Goal: Transaction & Acquisition: Purchase product/service

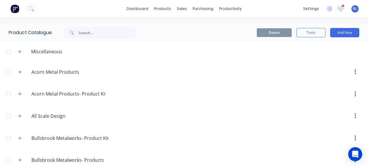
click at [15, 8] on img at bounding box center [14, 8] width 9 height 9
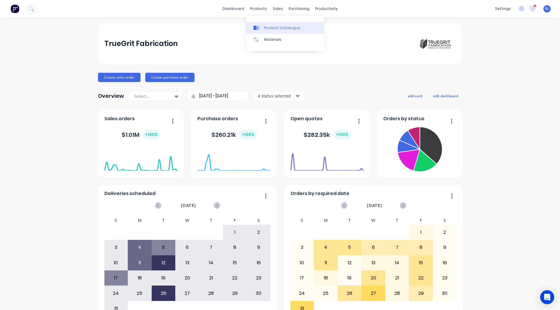
click at [276, 27] on div "Product Catalogue" at bounding box center [282, 27] width 36 height 5
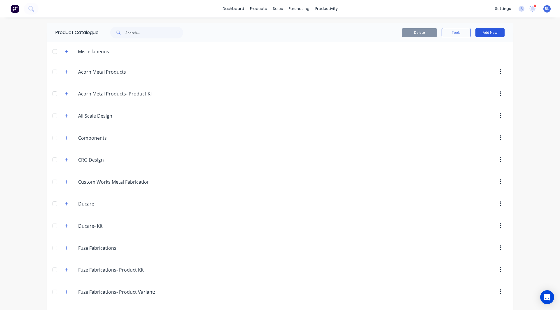
click at [368, 34] on button "Add New" at bounding box center [489, 32] width 29 height 9
click at [368, 48] on div "Category" at bounding box center [476, 47] width 45 height 8
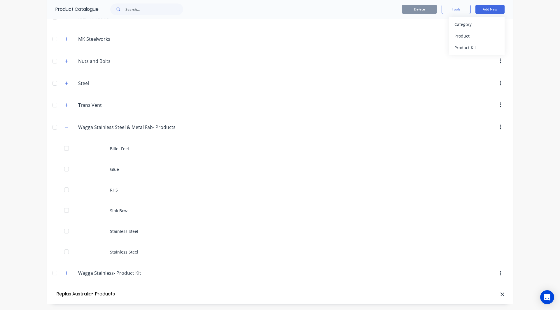
type input "Replas Australia- Products"
click at [368, 39] on div "Product" at bounding box center [476, 36] width 45 height 8
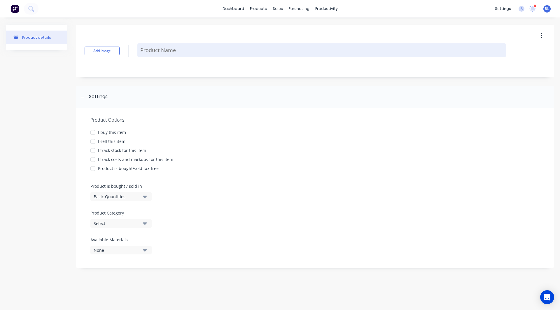
click at [171, 48] on textarea at bounding box center [321, 50] width 368 height 14
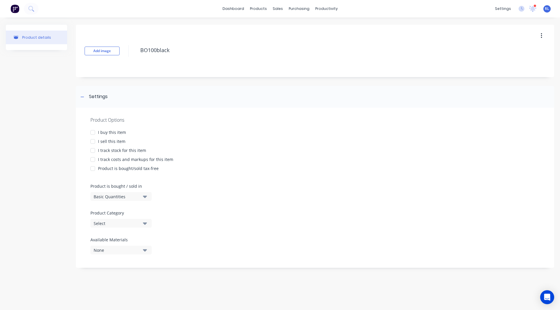
type textarea "BO100black"
click at [93, 132] on div at bounding box center [93, 133] width 12 height 12
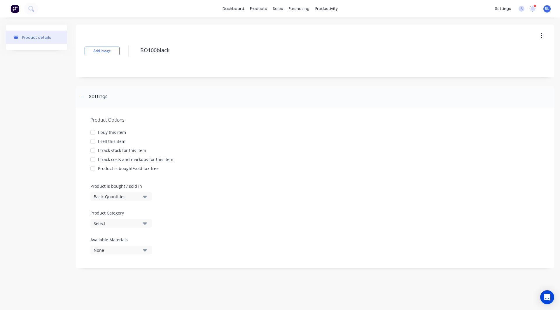
click at [93, 142] on div at bounding box center [93, 142] width 12 height 12
click at [92, 160] on div at bounding box center [93, 160] width 12 height 12
click at [93, 132] on div at bounding box center [93, 133] width 12 height 12
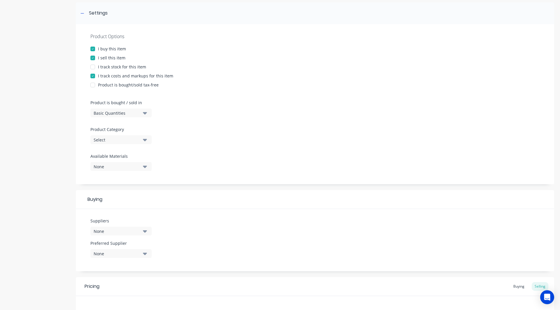
scroll to position [112, 0]
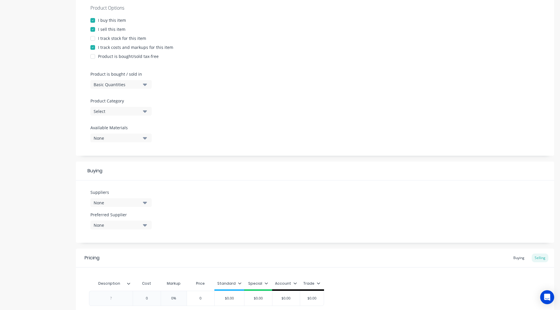
click at [106, 112] on div "Select" at bounding box center [117, 111] width 47 height 6
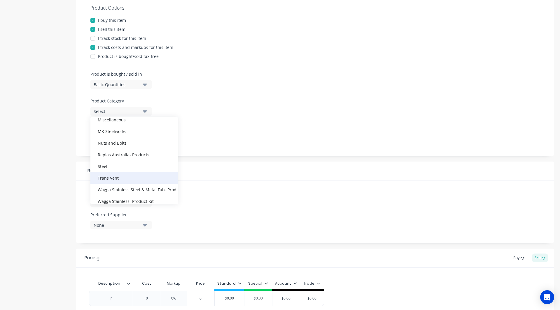
scroll to position [233, 0]
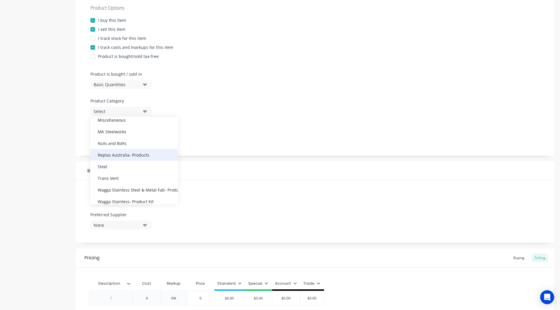
click at [112, 157] on div "Replas Australia- Products" at bounding box center [133, 155] width 87 height 12
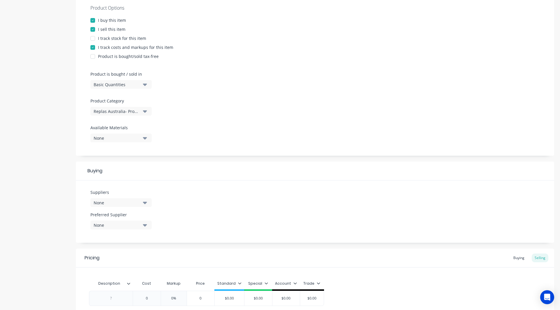
click at [102, 167] on div "None" at bounding box center [117, 203] width 47 height 6
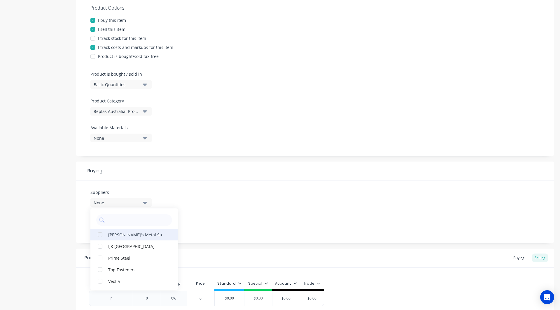
click at [100, 167] on div "button" at bounding box center [100, 235] width 12 height 12
click at [70, 167] on div "Product details Add image BO100black Settings Product Options I buy this item I…" at bounding box center [280, 135] width 548 height 444
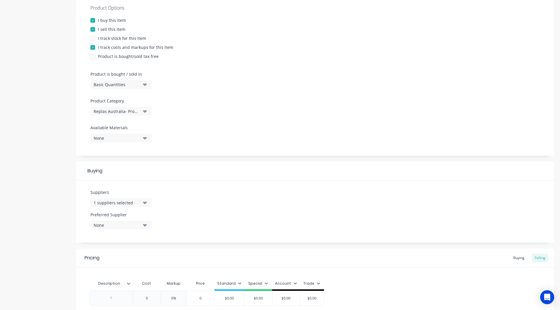
click at [101, 167] on div "None" at bounding box center [117, 225] width 47 height 6
click at [99, 167] on div "button" at bounding box center [100, 258] width 12 height 12
click at [67, 167] on div "Product details Add image BO100black Settings Product Options I buy this item I…" at bounding box center [280, 135] width 548 height 444
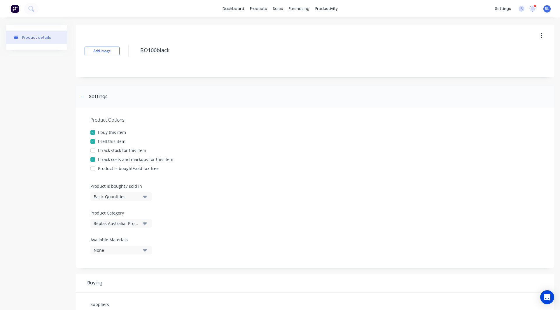
scroll to position [166, 0]
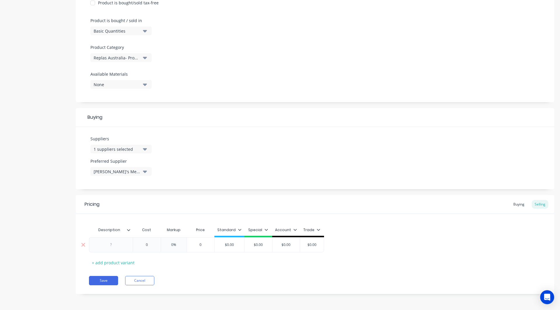
click at [110, 167] on div at bounding box center [110, 245] width 29 height 8
click at [129, 167] on icon at bounding box center [128, 230] width 3 height 2
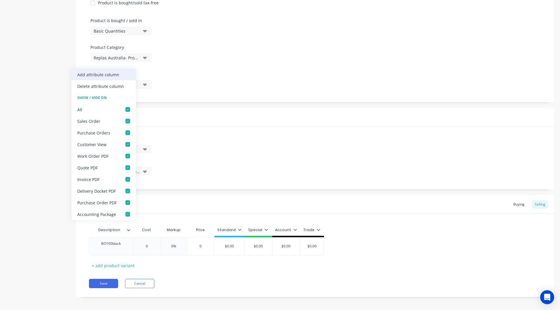
click at [107, 76] on div "Add attribute column" at bounding box center [98, 75] width 42 height 6
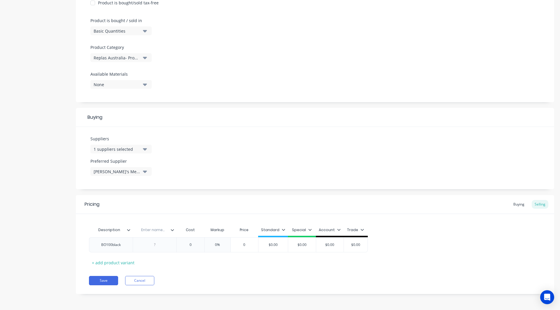
click at [152, 167] on input "text" at bounding box center [153, 230] width 40 height 5
type input "Dimensions"
click at [156, 167] on div at bounding box center [154, 245] width 29 height 8
click at [193, 167] on input "text" at bounding box center [190, 246] width 29 height 5
type input "0"
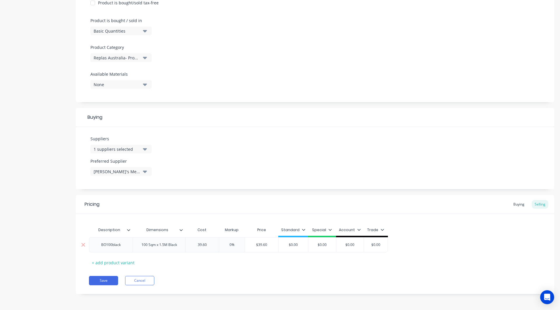
type input "39.60"
click at [231, 167] on input "0%" at bounding box center [231, 244] width 29 height 5
type input "30%"
click at [304, 167] on icon at bounding box center [304, 229] width 3 height 3
click at [273, 167] on div at bounding box center [274, 247] width 12 height 12
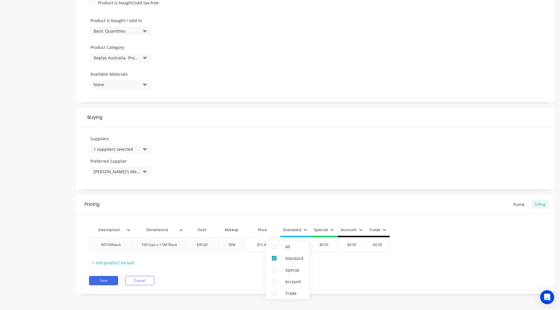
click at [341, 167] on div "Pricing Buying Selling Description Dimensions Cost Markup Price Standard Specia…" at bounding box center [315, 244] width 478 height 99
click at [304, 167] on input "$0.00" at bounding box center [294, 244] width 29 height 5
type input "$51.48"
click at [242, 167] on div "Description Dimensions Cost Markup Price Standard BO100black 100 Sqm x 1.5M Bla…" at bounding box center [315, 245] width 452 height 43
click at [108, 167] on div "+ add product variant" at bounding box center [113, 263] width 48 height 9
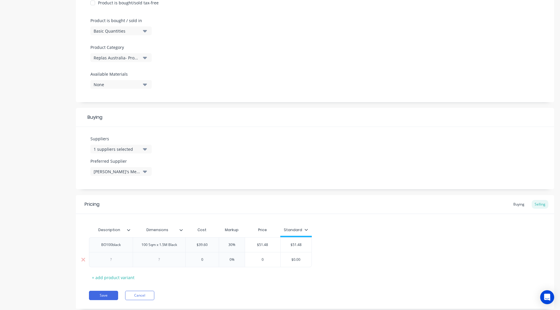
click at [108, 167] on div at bounding box center [110, 260] width 29 height 8
click at [162, 167] on div at bounding box center [159, 260] width 29 height 8
click at [202, 167] on input "text" at bounding box center [201, 259] width 33 height 5
type input "0"
type input "45"
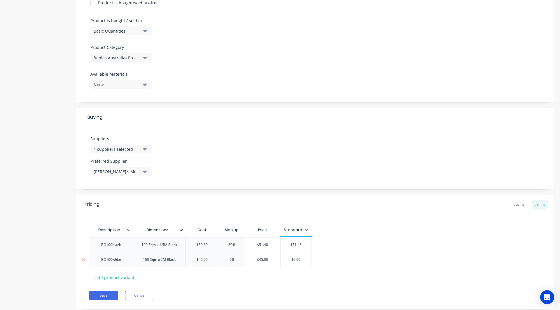
click at [231, 167] on input "0%" at bounding box center [231, 259] width 29 height 5
type input "30%"
click at [239, 167] on div "Pricing Buying Selling Description Dimensions Cost Markup Price Standard BO100b…" at bounding box center [315, 252] width 478 height 114
click at [304, 167] on input "$0.00" at bounding box center [295, 259] width 31 height 5
type input "$58.50"
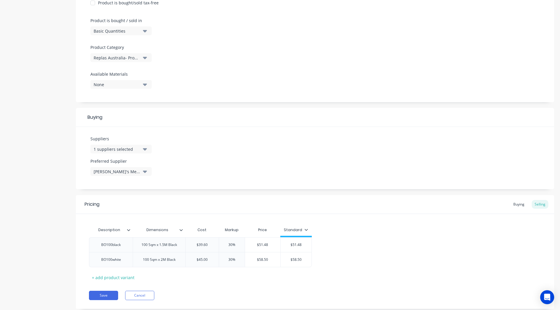
click at [167, 167] on div "Description Dimensions Cost Markup Price Standard BO100black 100 Sqm x 1.5M Bla…" at bounding box center [315, 253] width 452 height 58
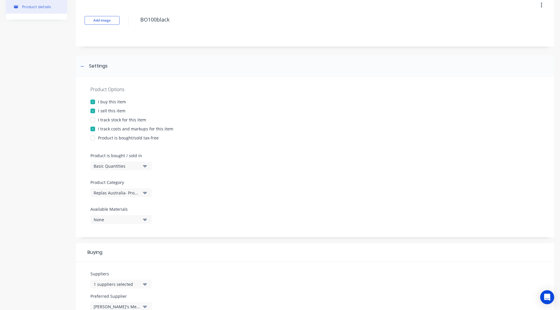
scroll to position [181, 0]
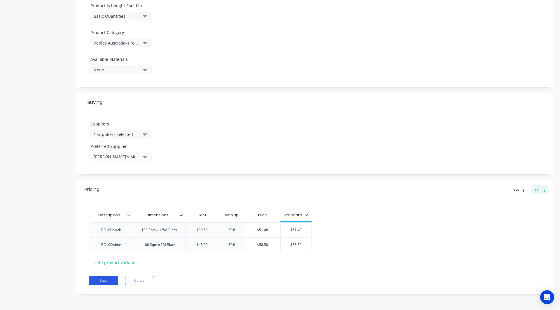
click at [102, 167] on button "Save" at bounding box center [103, 280] width 29 height 9
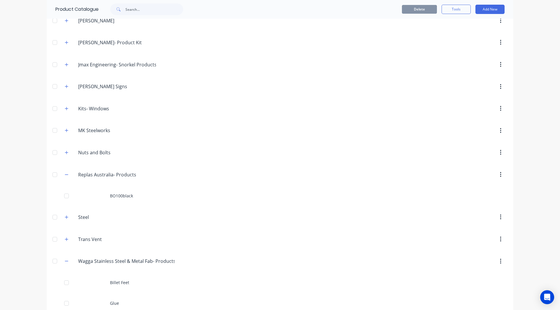
scroll to position [338, 0]
click at [368, 10] on button "Add New" at bounding box center [489, 9] width 29 height 9
click at [368, 33] on div "Product" at bounding box center [476, 36] width 45 height 8
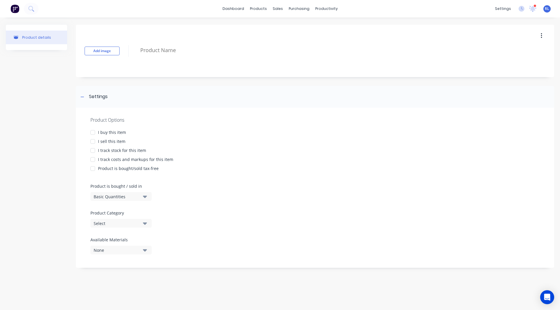
click at [92, 131] on div at bounding box center [93, 133] width 12 height 12
click at [92, 140] on div at bounding box center [93, 142] width 12 height 12
click at [93, 160] on div at bounding box center [93, 160] width 12 height 12
click at [92, 150] on div at bounding box center [93, 151] width 12 height 12
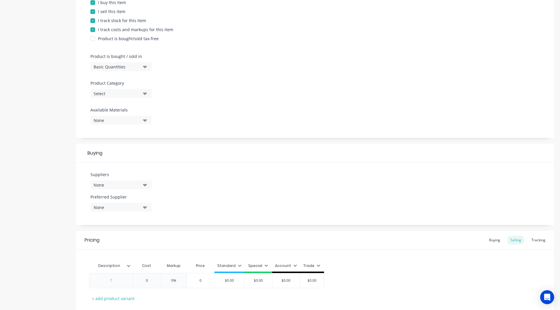
click at [103, 97] on button "Select" at bounding box center [120, 93] width 61 height 9
click at [108, 97] on button "Select" at bounding box center [120, 93] width 61 height 9
click at [113, 152] on div "Replas Australia- Products" at bounding box center [133, 152] width 87 height 12
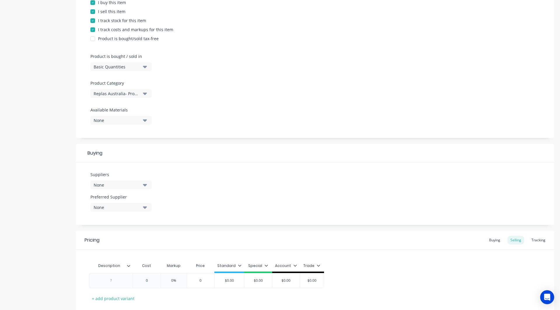
scroll to position [166, 0]
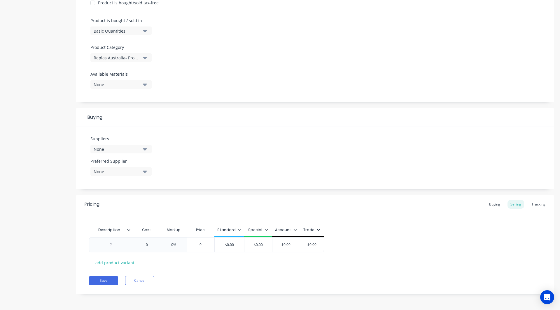
click at [124, 146] on div "None" at bounding box center [117, 149] width 47 height 6
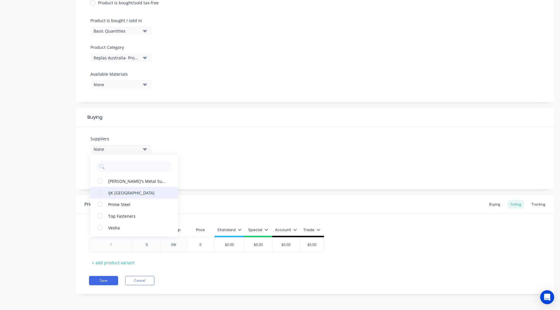
click at [101, 167] on div "button" at bounding box center [100, 193] width 12 height 12
click at [84, 167] on div "Suppliers 1 suppliers selected IJK [GEOGRAPHIC_DATA] [PERSON_NAME]'s Metal Supp…" at bounding box center [315, 158] width 478 height 62
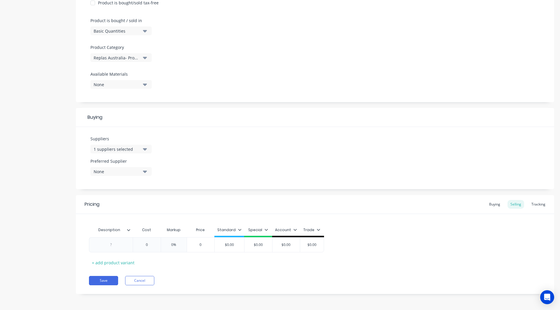
click at [100, 167] on div "None" at bounding box center [117, 172] width 47 height 6
click at [99, 167] on div "button" at bounding box center [100, 204] width 12 height 12
click at [36, 167] on div "Product details" at bounding box center [36, 81] width 61 height 444
click at [108, 167] on div at bounding box center [110, 245] width 29 height 8
click at [128, 167] on icon at bounding box center [128, 230] width 3 height 2
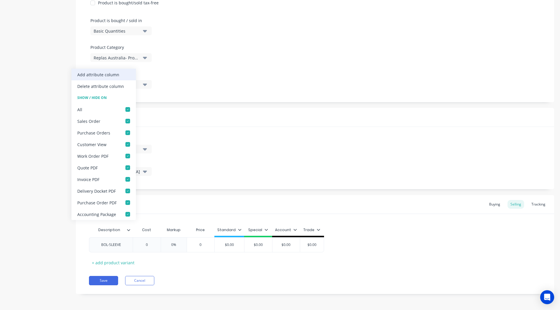
click at [101, 72] on div "Add attribute column" at bounding box center [98, 75] width 42 height 6
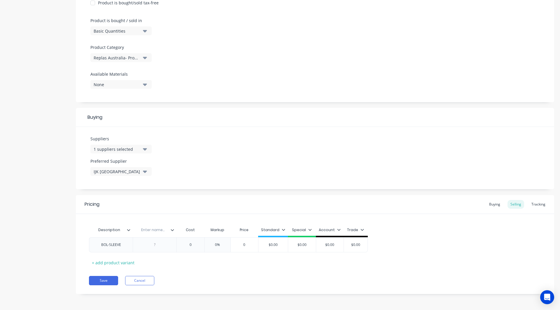
click at [153, 167] on input "text" at bounding box center [153, 230] width 40 height 5
type input "Item Number"
click at [158, 167] on div at bounding box center [155, 245] width 44 height 15
click at [158, 167] on div at bounding box center [154, 245] width 29 height 8
click at [120, 167] on div "BOL-SLEEVE" at bounding box center [110, 245] width 29 height 8
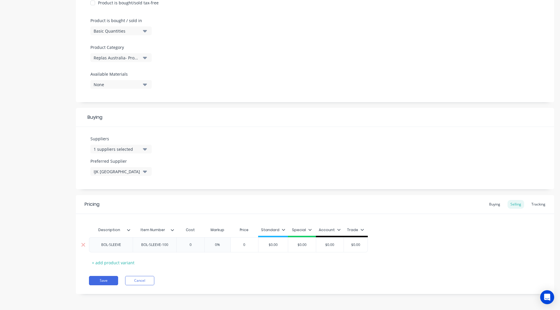
click at [120, 167] on div "BOL-SLEEVE" at bounding box center [110, 245] width 29 height 8
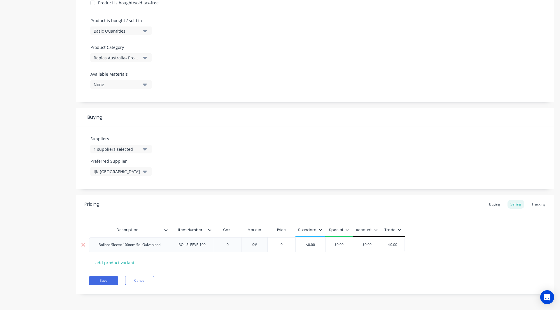
type input "0"
click at [233, 167] on input "0" at bounding box center [227, 244] width 29 height 5
type input "140"
click at [257, 167] on input "0%" at bounding box center [258, 244] width 29 height 5
type input "25%"
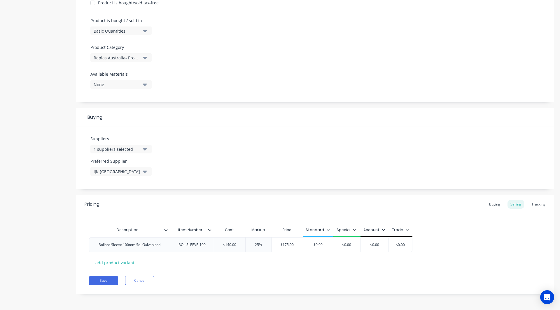
click at [328, 167] on icon at bounding box center [327, 229] width 3 height 3
click at [295, 167] on div at bounding box center [297, 247] width 12 height 12
click at [279, 167] on div "Pricing Buying Selling Tracking Description Item Number Cost Markup Price Stand…" at bounding box center [315, 244] width 478 height 99
click at [321, 167] on input "$0.00" at bounding box center [317, 244] width 29 height 5
type input "$175"
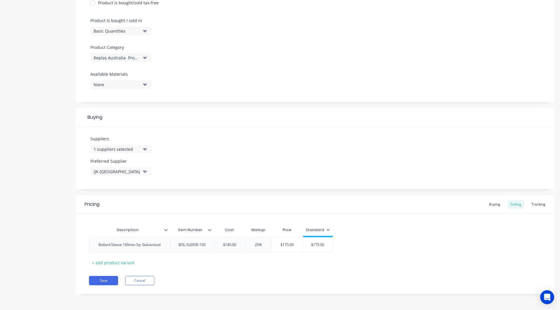
click at [207, 167] on div "Save Cancel" at bounding box center [321, 280] width 465 height 9
click at [368, 167] on div "Tracking" at bounding box center [538, 204] width 20 height 9
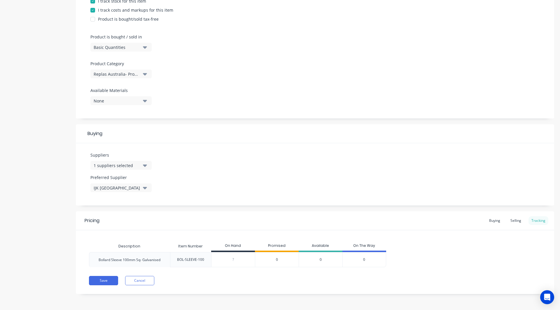
scroll to position [150, 0]
click at [231, 167] on input "0" at bounding box center [232, 259] width 43 height 5
type input "0"
type input "30"
click at [276, 167] on div "Save Cancel" at bounding box center [321, 280] width 465 height 9
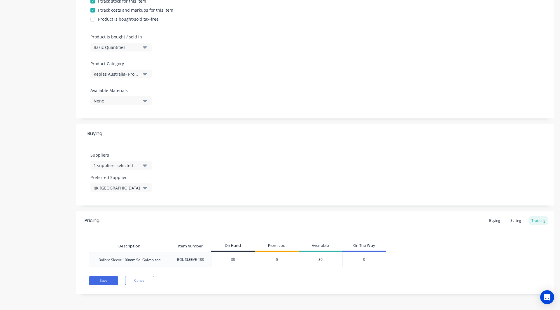
click at [280, 167] on div "0" at bounding box center [277, 259] width 44 height 15
click at [100, 167] on button "Save" at bounding box center [103, 280] width 29 height 9
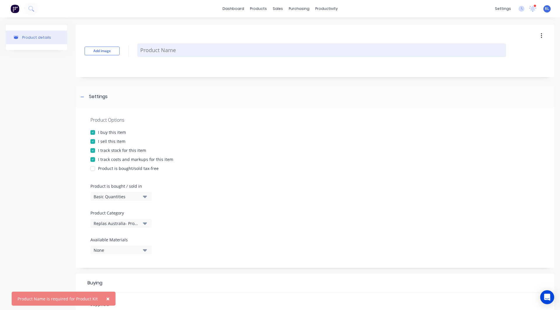
click at [153, 50] on textarea at bounding box center [321, 50] width 368 height 14
click at [154, 51] on textarea at bounding box center [321, 50] width 368 height 14
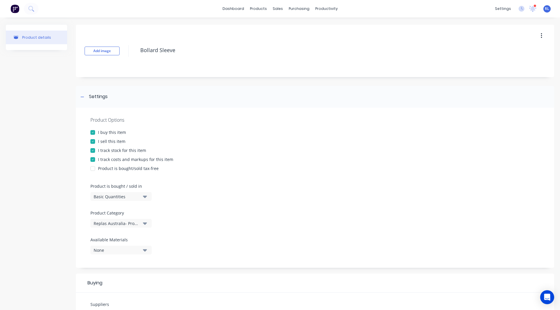
scroll to position [150, 0]
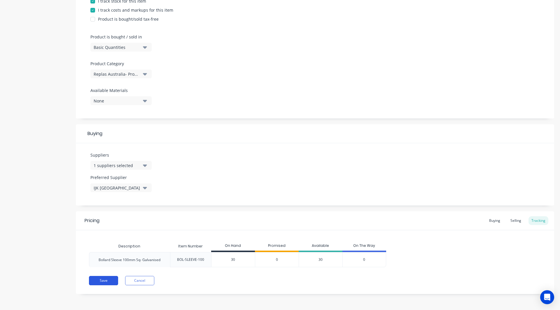
type textarea "Bollard Sleeve"
click at [100, 167] on button "Save" at bounding box center [103, 280] width 29 height 9
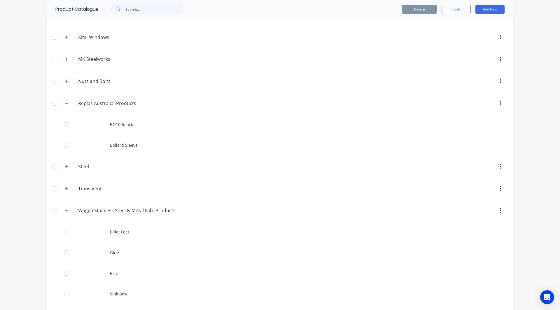
scroll to position [409, 0]
click at [368, 8] on button "Add New" at bounding box center [489, 9] width 29 height 9
click at [368, 34] on div "Product" at bounding box center [476, 36] width 45 height 8
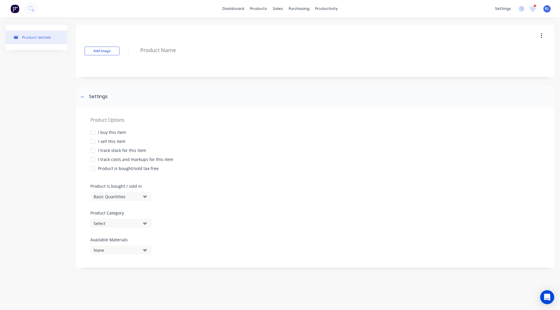
click at [16, 7] on img at bounding box center [14, 8] width 9 height 9
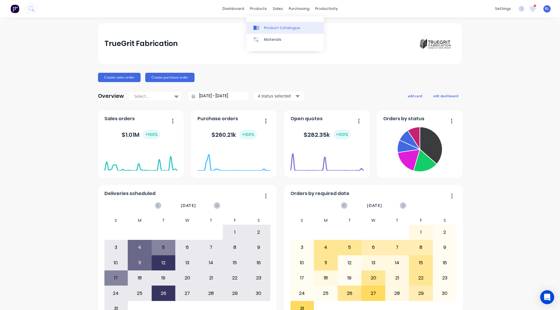
click at [270, 29] on div "Product Catalogue" at bounding box center [282, 27] width 36 height 5
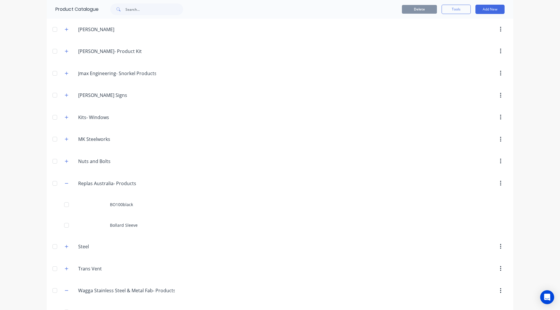
scroll to position [329, 0]
click at [368, 7] on button "Add New" at bounding box center [489, 9] width 29 height 9
click at [368, 27] on div "Category" at bounding box center [476, 24] width 45 height 8
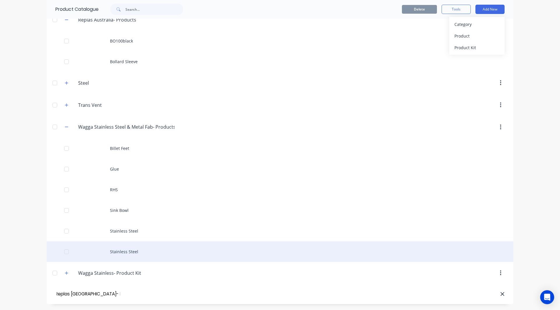
scroll to position [0, 4]
type input "Replas [GEOGRAPHIC_DATA]- Product Kit"
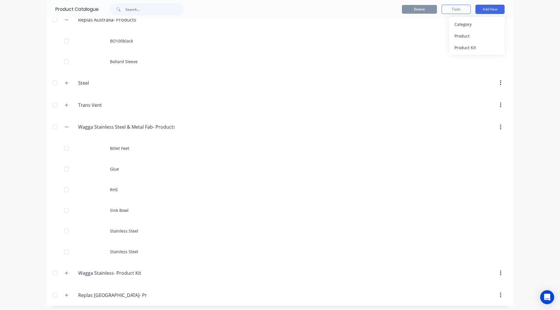
scroll to position [495, 0]
click at [368, 47] on div "Product Kit" at bounding box center [476, 47] width 45 height 8
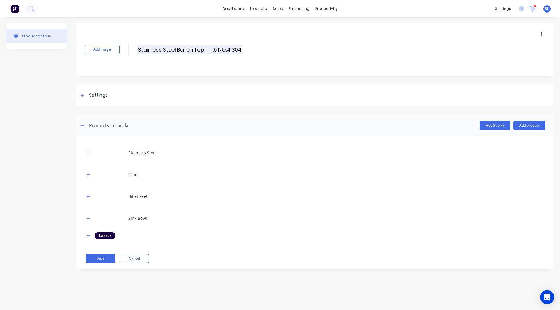
click at [182, 51] on input "Stainless Steel Bench Top In 1.5 NO.4 304" at bounding box center [189, 49] width 104 height 8
type input "Bollard 100mm + Bollard Sleeve"
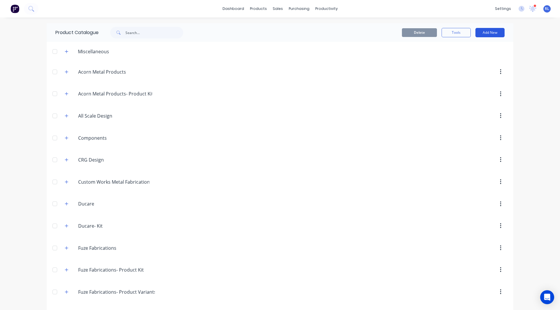
click at [368, 34] on button "Add New" at bounding box center [489, 32] width 29 height 9
click at [368, 58] on div "Product" at bounding box center [476, 59] width 45 height 8
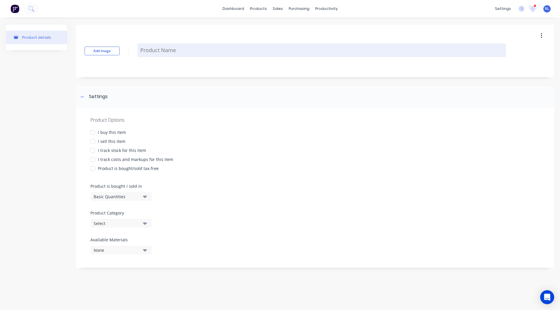
click at [200, 55] on textarea at bounding box center [321, 50] width 368 height 14
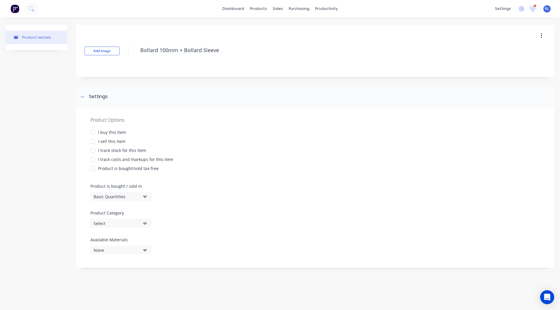
click at [92, 140] on div at bounding box center [93, 142] width 12 height 12
click at [92, 160] on div at bounding box center [93, 160] width 12 height 12
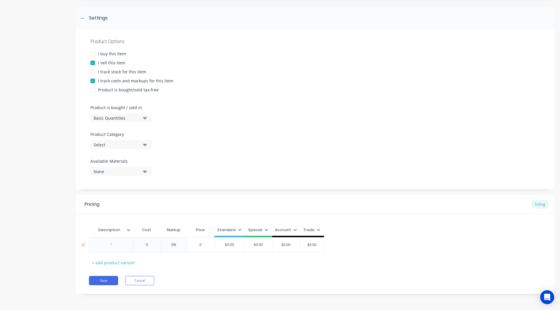
type textarea "Bollard 100mm + Bollard Sleeve"
click at [111, 167] on div at bounding box center [110, 245] width 29 height 8
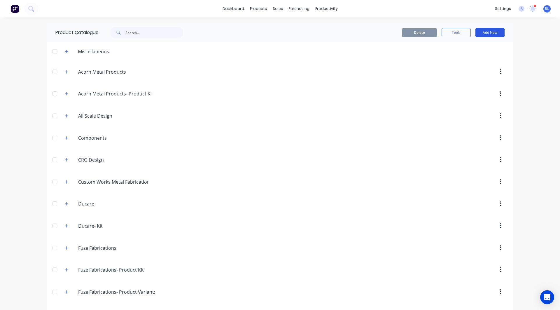
click at [368, 29] on button "Add New" at bounding box center [489, 32] width 29 height 9
click at [368, 67] on div "Product Kit" at bounding box center [476, 71] width 45 height 8
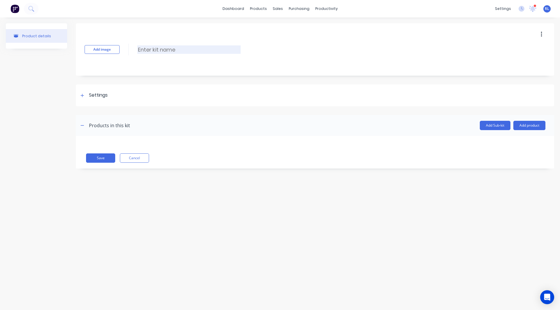
click at [159, 51] on input at bounding box center [188, 49] width 103 height 8
type input "Bollard 100mm + Bollard Sleeve"
click at [82, 92] on div at bounding box center [82, 95] width 7 height 7
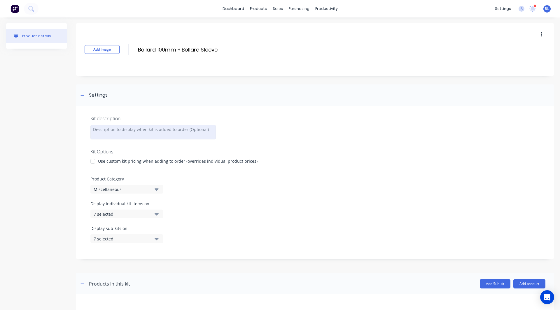
click at [113, 134] on div at bounding box center [152, 132] width 125 height 15
click at [70, 167] on div "Product details Add image Bollard 100mm + Bollard Sleeve Bollard 100mm + Bollar…" at bounding box center [280, 179] width 548 height 313
click at [109, 167] on div "Miscellaneous" at bounding box center [122, 190] width 57 height 6
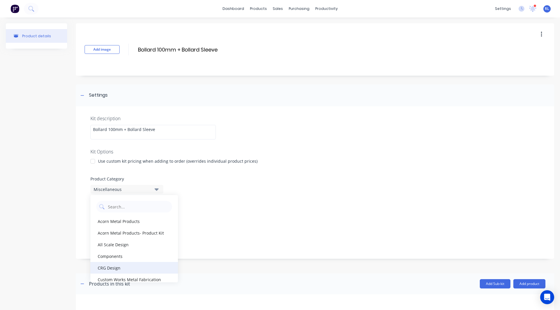
scroll to position [251, 0]
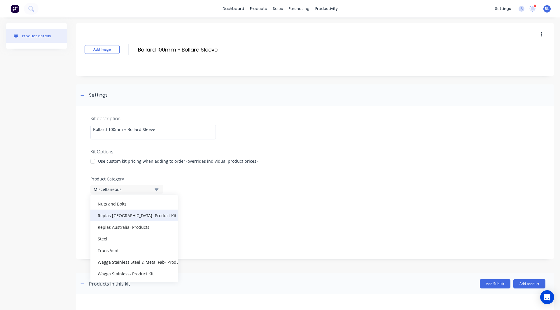
click at [136, 167] on div "Replas [GEOGRAPHIC_DATA]- Product Kit" at bounding box center [133, 216] width 87 height 12
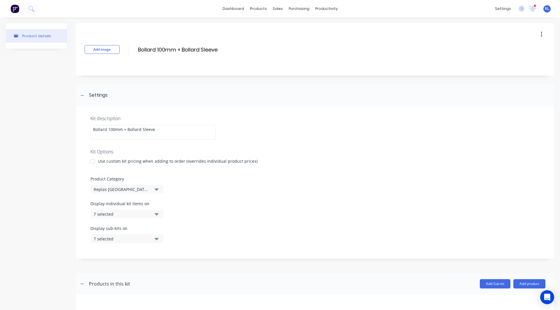
click at [48, 167] on div "Product details" at bounding box center [36, 179] width 61 height 313
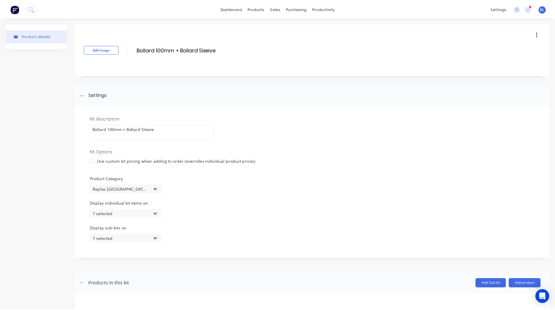
scroll to position [31, 0]
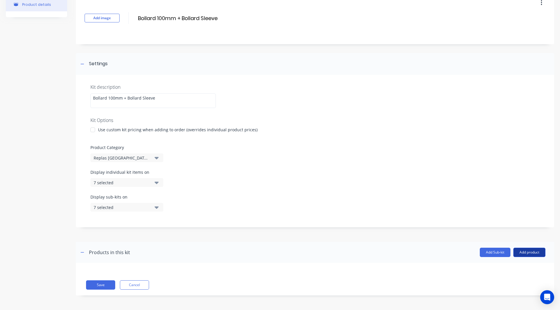
click at [368, 167] on button "Add product" at bounding box center [529, 252] width 32 height 9
click at [368, 167] on div "Product catalogue" at bounding box center [517, 267] width 45 height 8
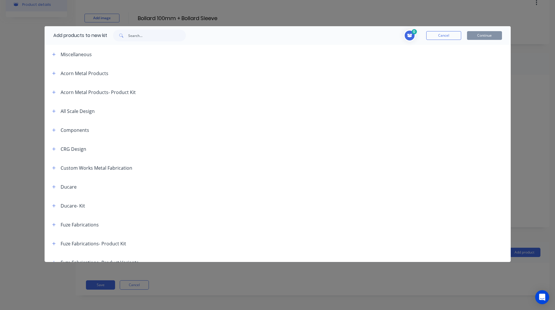
scroll to position [294, 0]
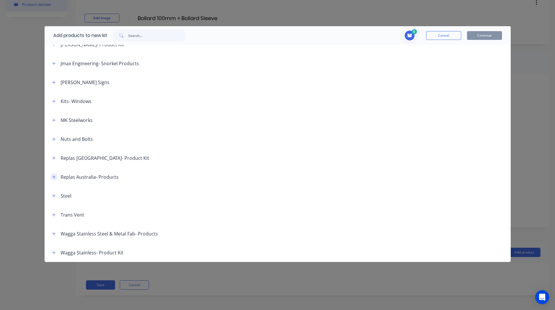
click at [52, 167] on button "button" at bounding box center [53, 176] width 7 height 7
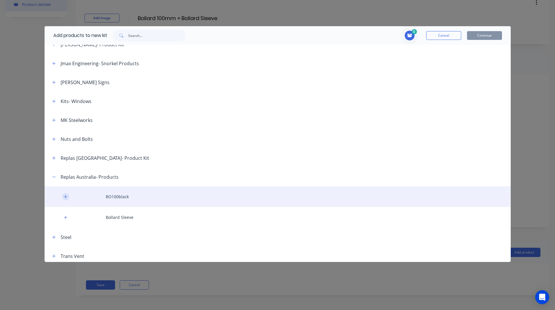
click at [67, 167] on icon "button" at bounding box center [65, 197] width 3 height 4
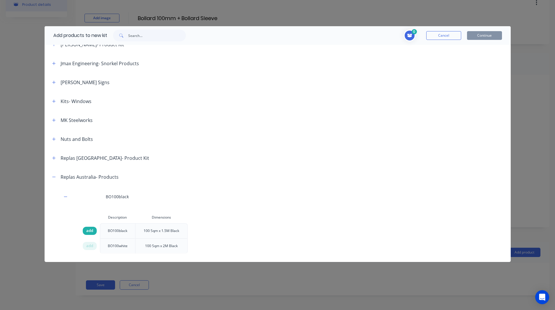
click at [89, 167] on span "add" at bounding box center [89, 231] width 7 height 6
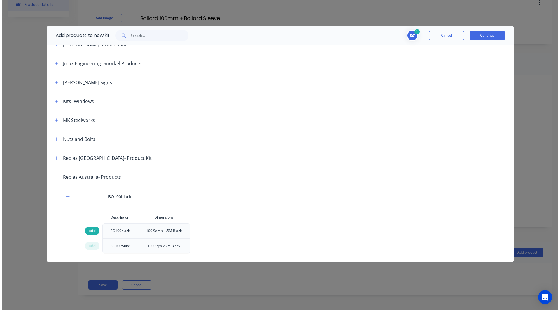
scroll to position [391, 0]
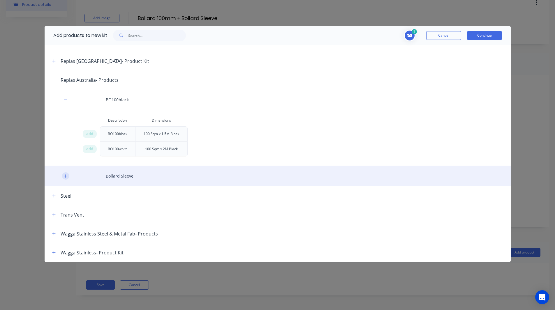
click at [66, 167] on icon "button" at bounding box center [65, 176] width 3 height 4
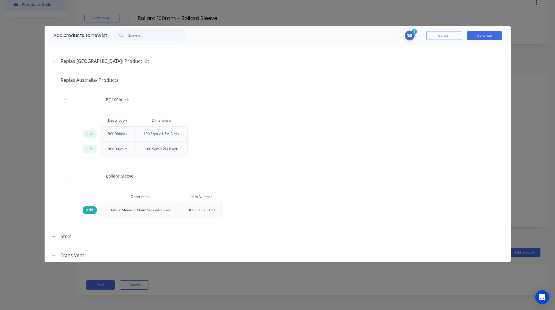
click at [89, 167] on span "add" at bounding box center [89, 211] width 7 height 6
click at [368, 38] on button "Continue" at bounding box center [484, 35] width 35 height 9
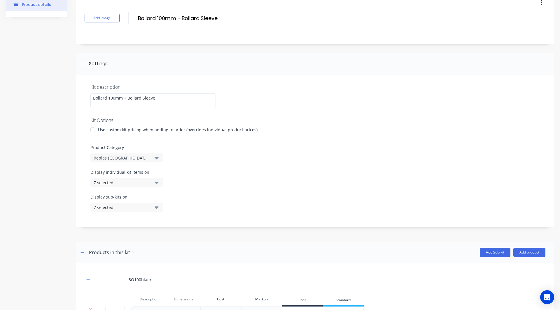
scroll to position [160, 0]
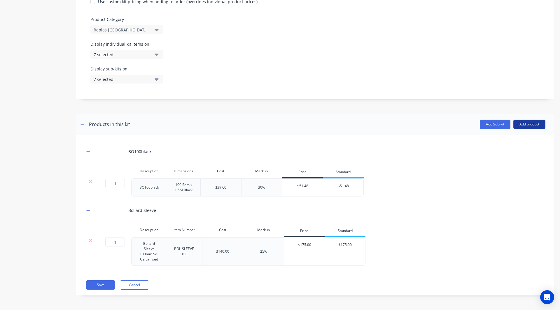
click at [368, 120] on button "Add product" at bounding box center [529, 124] width 32 height 9
click at [368, 167] on div "Notes (External)" at bounding box center [517, 174] width 45 height 8
click at [87, 167] on icon "button" at bounding box center [87, 276] width 3 height 4
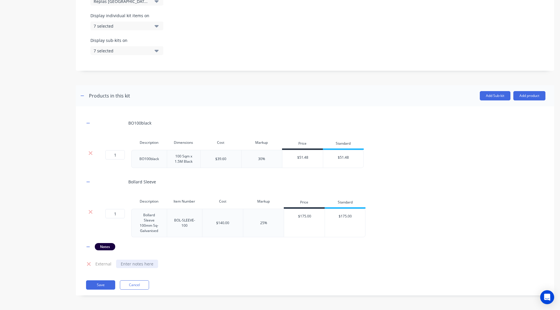
click at [138, 167] on div at bounding box center [137, 264] width 42 height 8
paste div
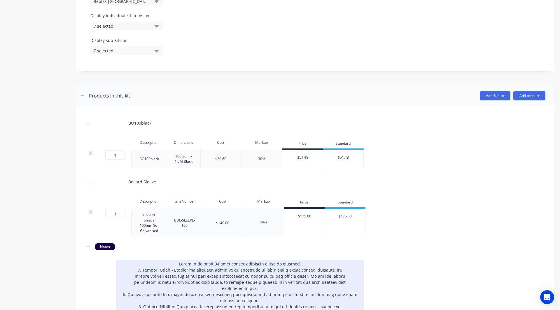
scroll to position [292, 0]
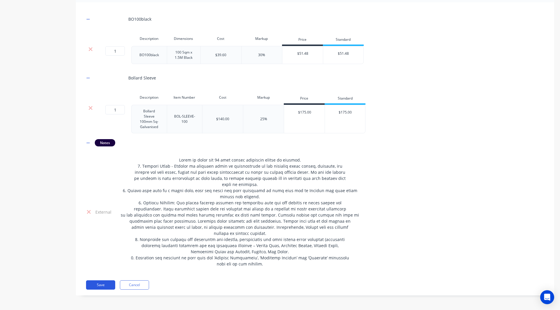
click at [109, 167] on button "Save" at bounding box center [100, 285] width 29 height 9
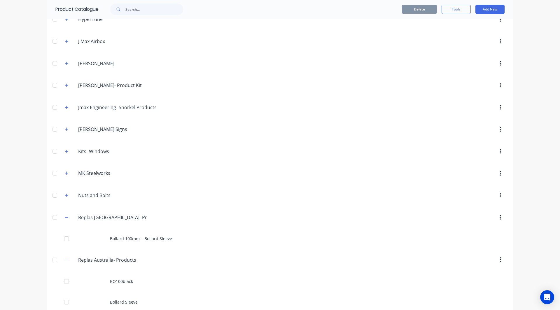
scroll to position [295, 0]
click at [368, 8] on button "Add New" at bounding box center [489, 9] width 29 height 9
click at [368, 32] on div "Product" at bounding box center [476, 36] width 45 height 8
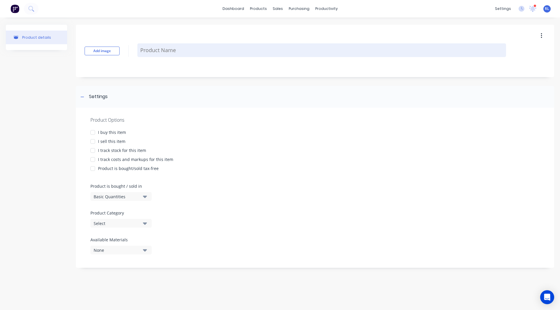
click at [151, 47] on textarea at bounding box center [321, 50] width 368 height 14
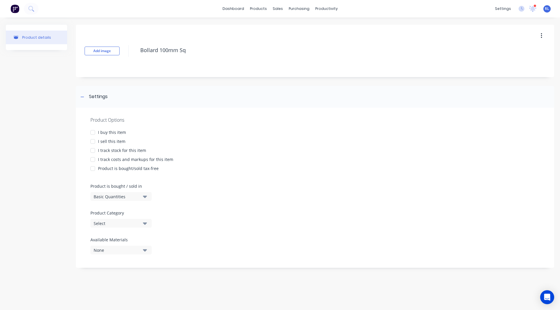
click at [92, 142] on div at bounding box center [93, 142] width 12 height 12
click at [96, 159] on div at bounding box center [93, 160] width 12 height 12
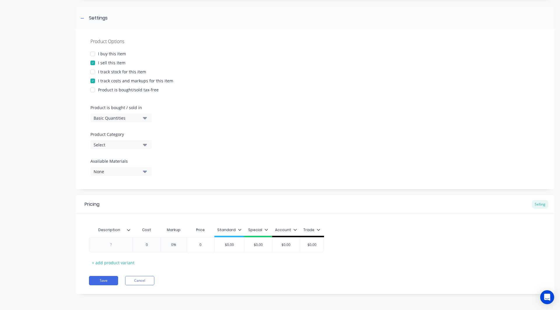
type textarea "Bollard 100mm Sq"
click at [106, 118] on div "Basic Quantities" at bounding box center [117, 118] width 47 height 6
click at [119, 167] on div "Square Metres" at bounding box center [133, 168] width 87 height 12
click at [101, 142] on div "Select" at bounding box center [117, 145] width 47 height 6
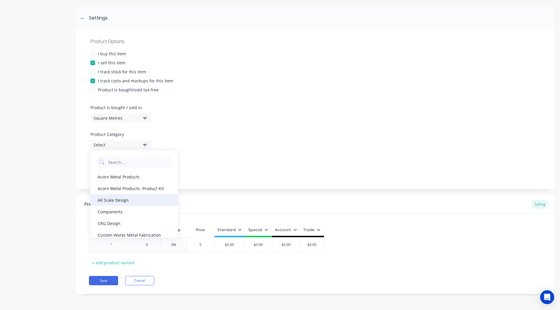
scroll to position [251, 0]
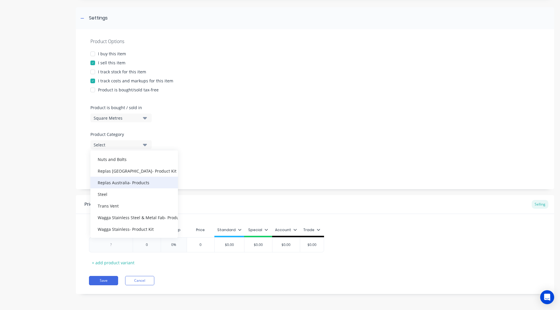
click at [131, 167] on div "Replas Australia- Products" at bounding box center [133, 183] width 87 height 12
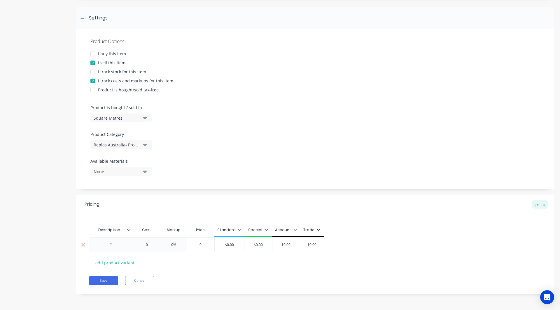
click at [107, 167] on div at bounding box center [110, 245] width 29 height 8
paste div
click at [146, 167] on div "Bollard 100mm sq x 1.5M Black 0 0 0% 0 $0.00 $0.00 $0.00 $0.00" at bounding box center [219, 245] width 261 height 15
type input "39.60"
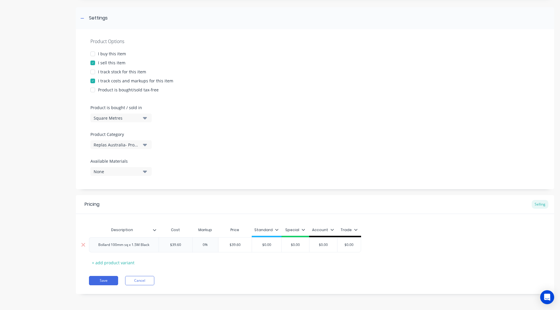
click at [205, 167] on input "0%" at bounding box center [205, 244] width 29 height 5
type input "30%"
click at [278, 167] on icon at bounding box center [278, 229] width 3 height 3
click at [247, 167] on div at bounding box center [248, 247] width 12 height 12
click at [303, 167] on div "Description Cost Markup Price Standard Special Account Trade Bollard 100mm sq x…" at bounding box center [315, 245] width 452 height 43
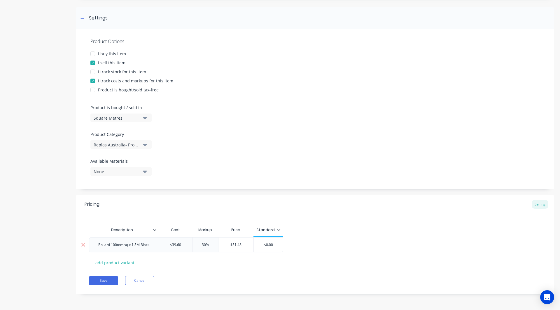
click at [277, 167] on input "$0.00" at bounding box center [268, 244] width 29 height 5
type input "$39.60"
click at [222, 167] on div "Pricing Selling Description Cost Markup Price Standard Bollard 100mm sq x 1.5M …" at bounding box center [315, 244] width 478 height 99
click at [182, 138] on div "Product Options I buy this item I sell this item I track stock for this item I …" at bounding box center [315, 109] width 478 height 160
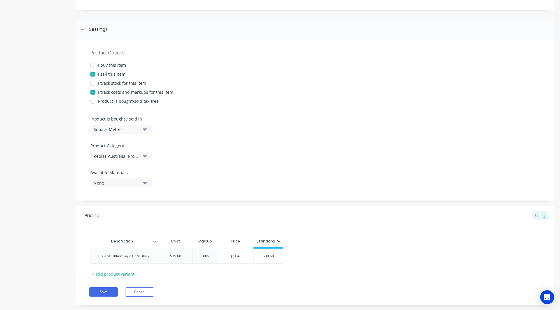
scroll to position [79, 0]
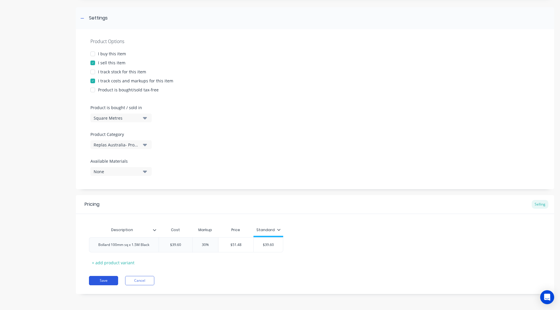
click at [107, 167] on button "Save" at bounding box center [103, 280] width 29 height 9
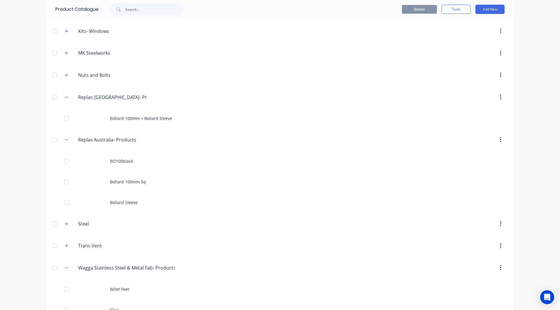
scroll to position [415, 0]
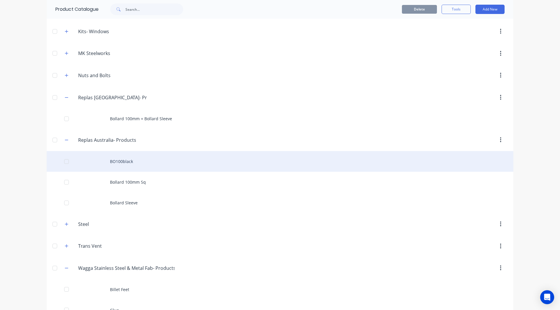
click at [148, 162] on div "BO100black" at bounding box center [280, 161] width 466 height 21
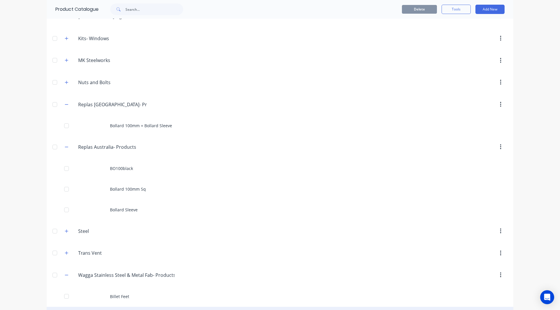
scroll to position [408, 0]
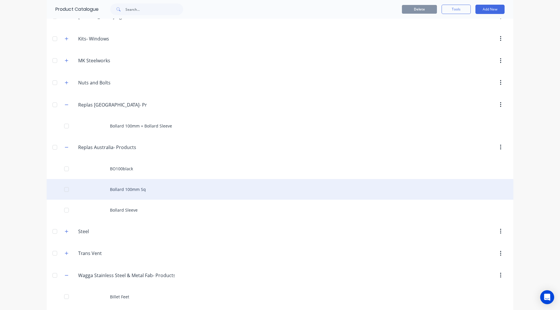
click at [132, 167] on div "Bollard 100mm Sq" at bounding box center [280, 189] width 466 height 21
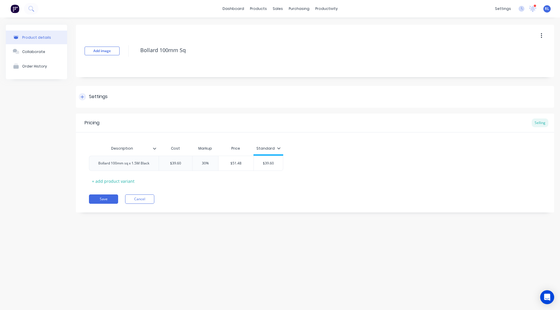
click at [82, 97] on icon at bounding box center [82, 96] width 3 height 3
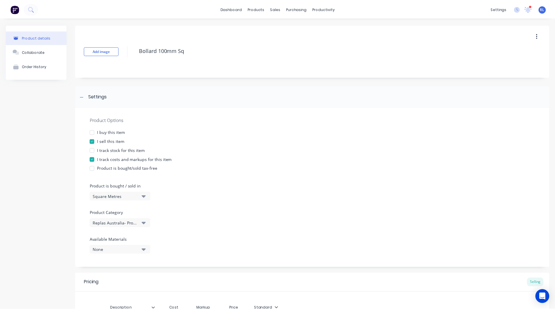
scroll to position [79, 0]
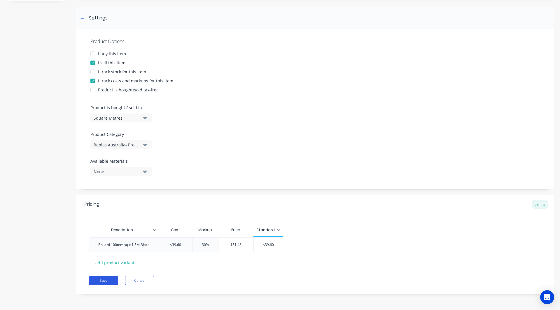
click at [103, 167] on button "Save" at bounding box center [103, 280] width 29 height 9
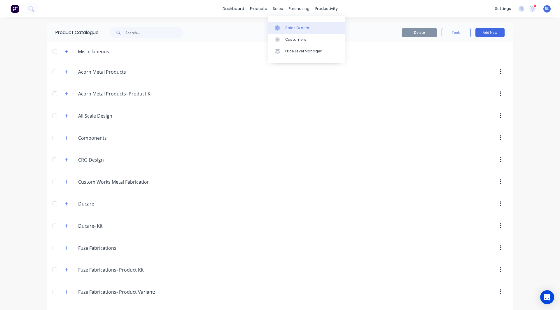
click at [293, 27] on div "Sales Orders" at bounding box center [297, 27] width 24 height 5
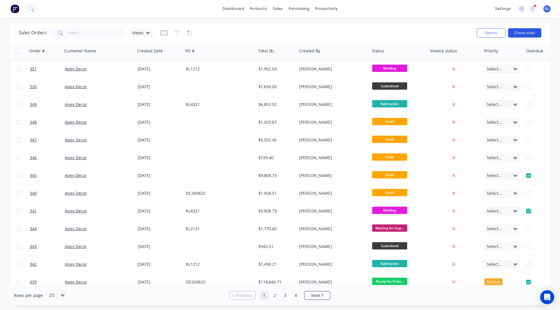
click at [368, 30] on button "Create order" at bounding box center [524, 32] width 33 height 9
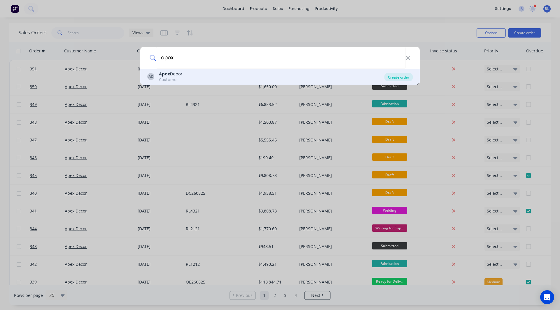
type input "apex"
click at [368, 75] on div "Create order" at bounding box center [398, 77] width 28 height 8
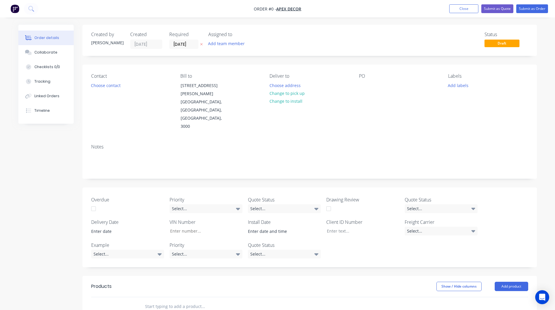
scroll to position [131, 0]
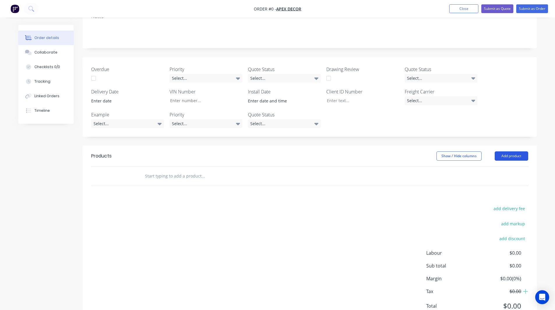
click at [368, 152] on button "Add product" at bounding box center [512, 156] width 34 height 9
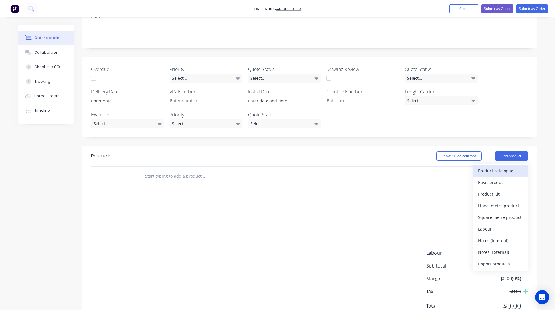
click at [368, 167] on div "Product catalogue" at bounding box center [500, 171] width 45 height 8
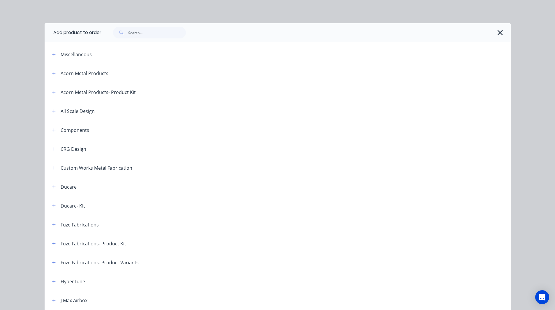
scroll to position [272, 0]
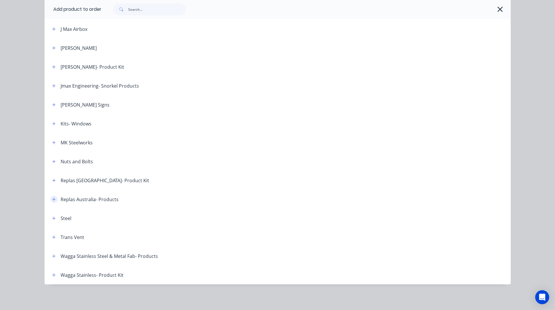
click at [52, 167] on icon "button" at bounding box center [53, 200] width 3 height 4
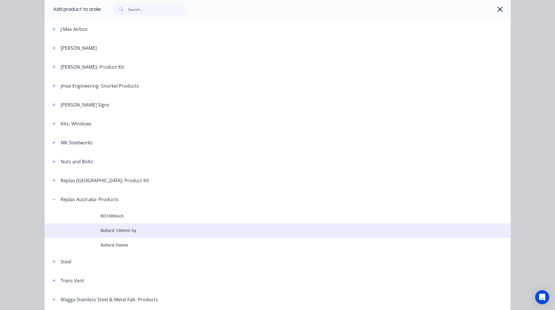
click at [122, 167] on span "Bollard 100mm Sq" at bounding box center [265, 231] width 328 height 6
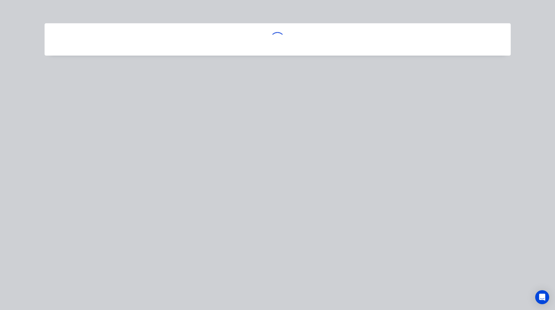
scroll to position [0, 0]
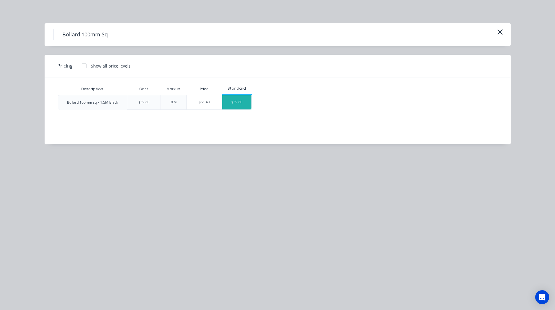
click at [237, 98] on div "$39.60" at bounding box center [236, 102] width 29 height 14
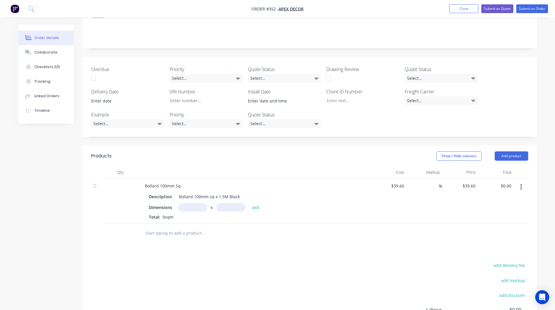
click at [199, 167] on input "text" at bounding box center [192, 207] width 29 height 8
type input "0.1m"
click at [226, 167] on input "text" at bounding box center [230, 207] width 29 height 8
type input "1.5m"
click at [255, 167] on button "add" at bounding box center [256, 208] width 14 height 8
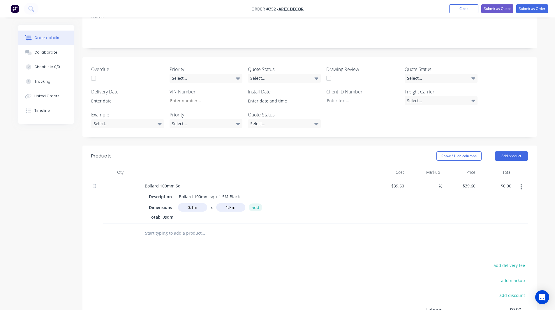
type input "$5.94"
click at [182, 167] on div "Products Show / Hide columns Add product Qty Cost Markup Price Total Bollard 10…" at bounding box center [309, 269] width 455 height 247
click at [184, 167] on input "text" at bounding box center [203, 243] width 117 height 12
click at [368, 167] on input "39.6" at bounding box center [399, 186] width 16 height 8
click at [368, 167] on input "39.6" at bounding box center [401, 186] width 11 height 8
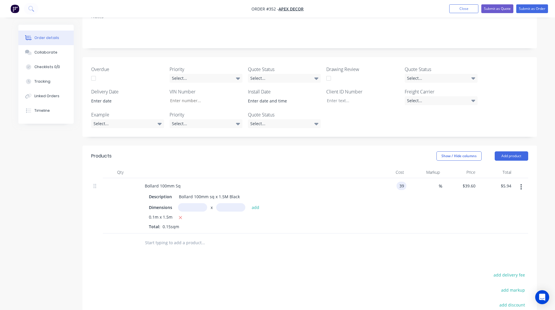
type input "3"
click at [368, 167] on div "Products Show / Hide columns Add product Qty Cost Markup Price Total Bollard 10…" at bounding box center [309, 269] width 455 height 247
type input "$0.00"
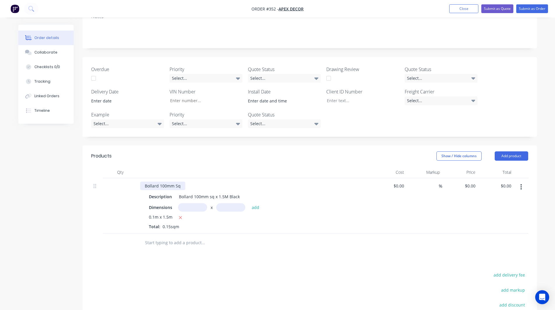
click at [161, 167] on div "Bollard 100mm Sq" at bounding box center [162, 186] width 45 height 8
click at [36, 167] on div "Created by [PERSON_NAME] Created [DATE] Required [DATE] Assigned to Add team me…" at bounding box center [277, 147] width 519 height 507
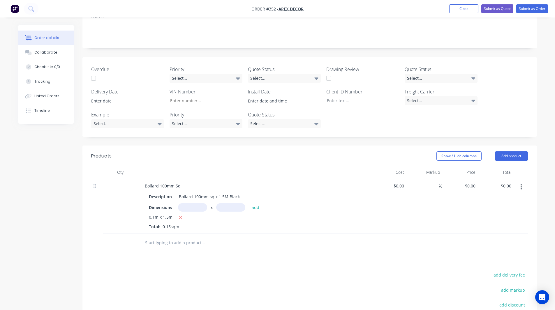
click at [37, 167] on div "Created by [PERSON_NAME] Created [DATE] Required [DATE] Assigned to Add team me…" at bounding box center [277, 147] width 519 height 507
click at [57, 167] on div "Created by [PERSON_NAME] Created [DATE] Required [DATE] Assigned to Add team me…" at bounding box center [277, 147] width 519 height 507
click at [73, 167] on div "Created by [PERSON_NAME] Created [DATE] Required [DATE] Assigned to Add team me…" at bounding box center [277, 147] width 519 height 507
click at [368, 9] on button "Close" at bounding box center [463, 8] width 29 height 9
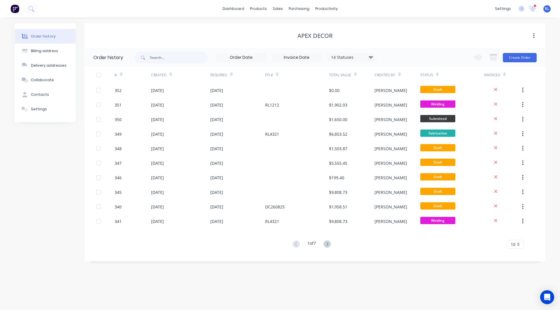
click at [368, 10] on span "RL" at bounding box center [546, 8] width 4 height 5
click at [368, 10] on icon at bounding box center [533, 7] width 6 height 5
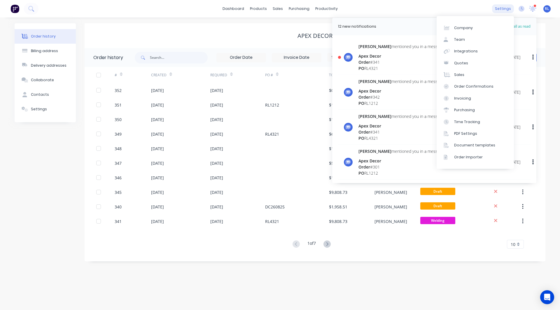
click at [368, 7] on div "settings" at bounding box center [503, 8] width 22 height 9
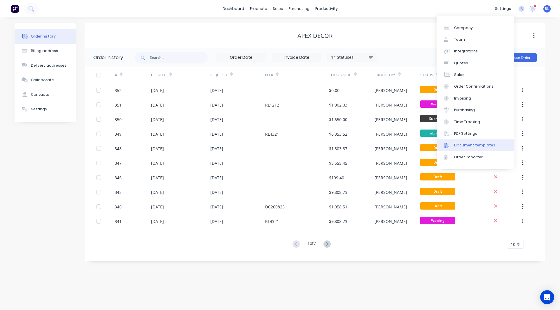
click at [368, 143] on div "Document templates" at bounding box center [474, 145] width 41 height 5
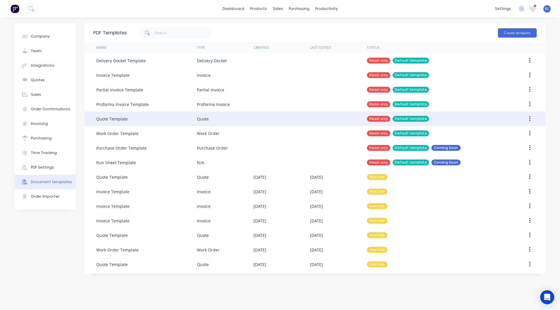
click at [298, 120] on div at bounding box center [281, 119] width 57 height 15
click at [135, 120] on div "Quote Template" at bounding box center [146, 119] width 101 height 15
click at [112, 115] on div "Quote Template" at bounding box center [146, 119] width 101 height 15
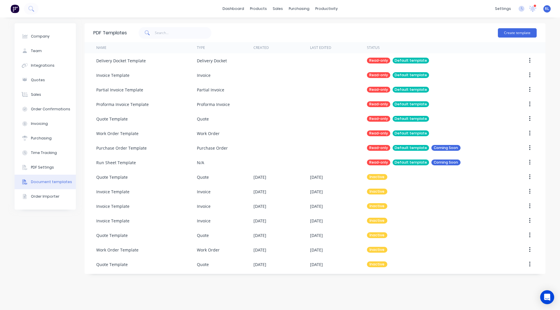
click at [51, 167] on div "Company Team Integrations Quotes Sales Order Confirmations Invoicing Purchasing…" at bounding box center [45, 163] width 61 height 281
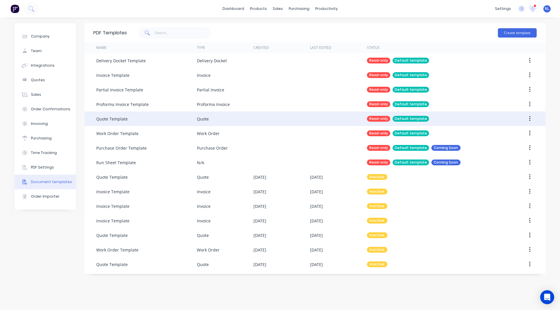
click at [368, 118] on button "button" at bounding box center [530, 119] width 14 height 10
click at [368, 118] on div "Read-only" at bounding box center [378, 119] width 23 height 6
click at [351, 122] on div at bounding box center [338, 119] width 57 height 15
click at [152, 122] on div "Quote Template" at bounding box center [146, 119] width 101 height 15
click at [125, 118] on div "Quote Template" at bounding box center [111, 119] width 31 height 6
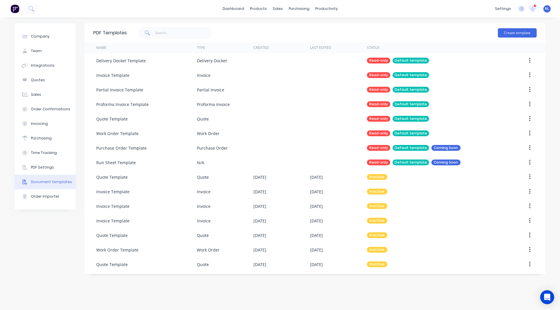
click at [40, 167] on div "Company Team Integrations Quotes Sales Order Confirmations Invoicing Purchasing…" at bounding box center [45, 163] width 61 height 281
click at [17, 8] on img at bounding box center [14, 8] width 9 height 9
